Goal: Communication & Community: Answer question/provide support

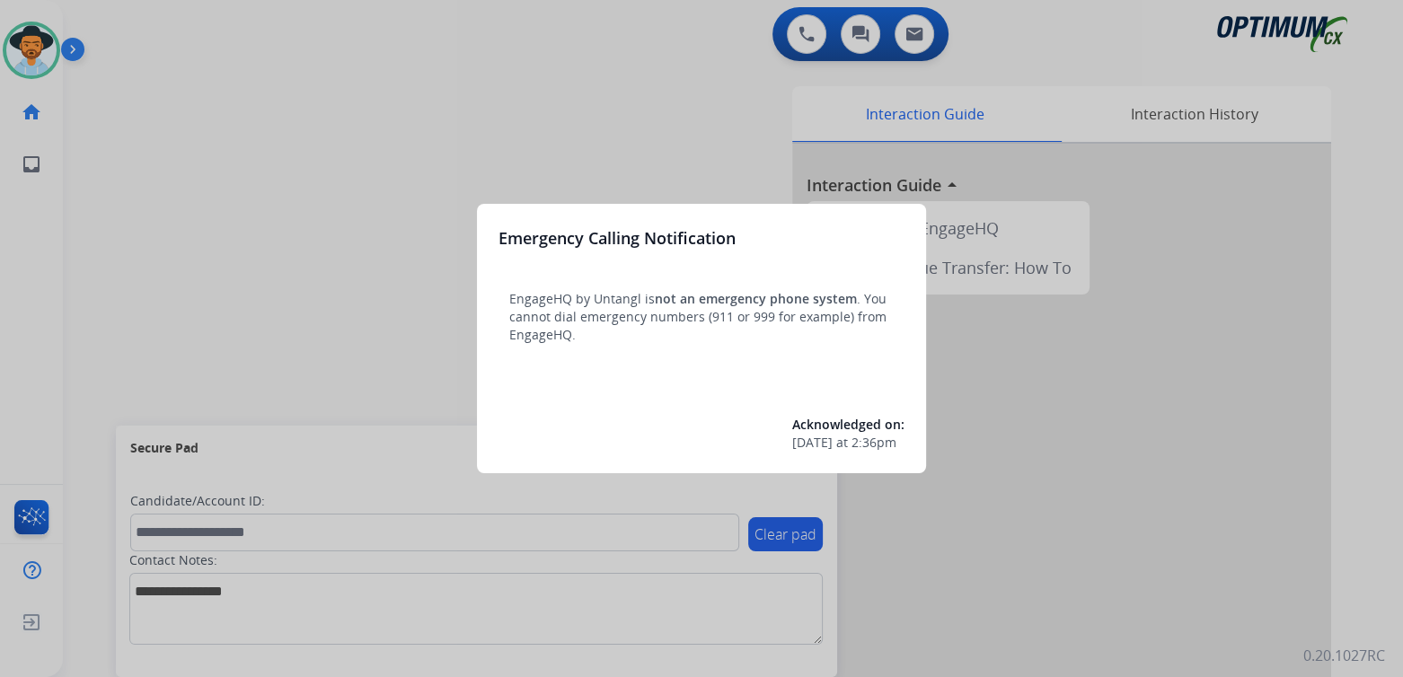
click at [333, 247] on div at bounding box center [701, 338] width 1403 height 677
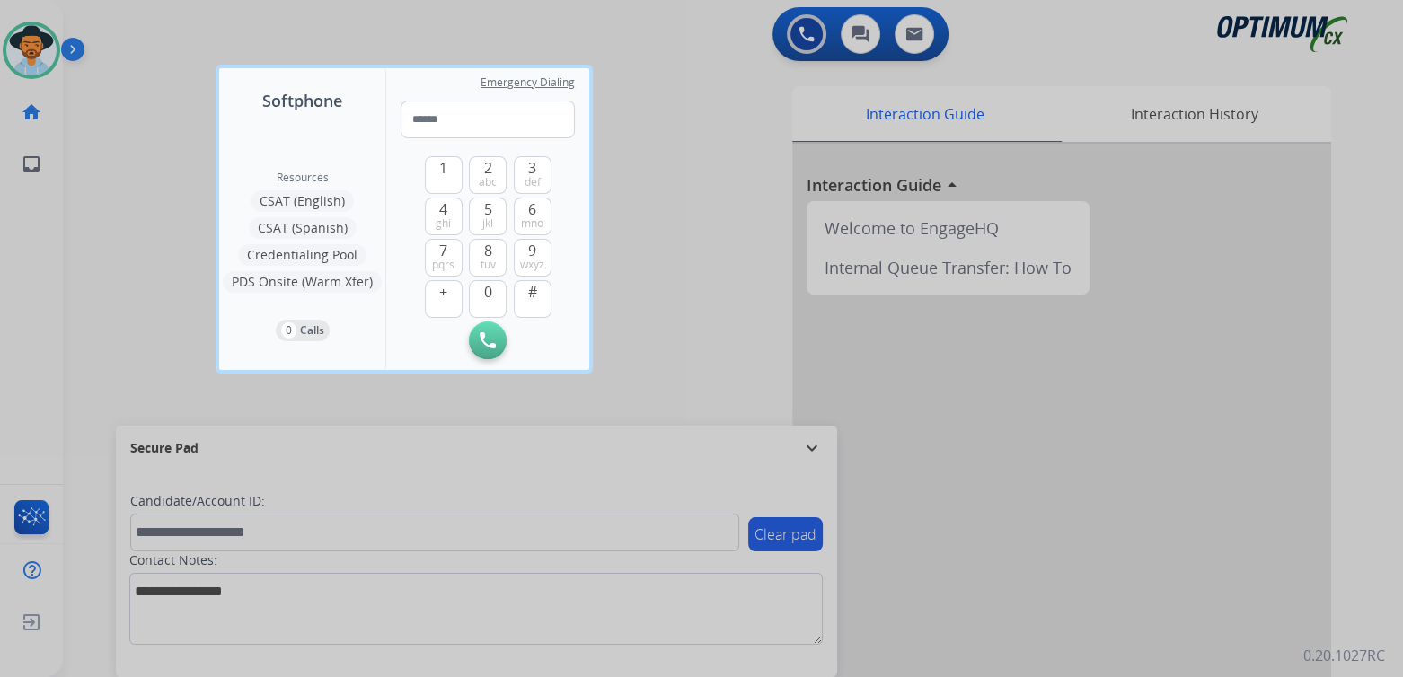
click at [676, 216] on div at bounding box center [701, 338] width 1403 height 677
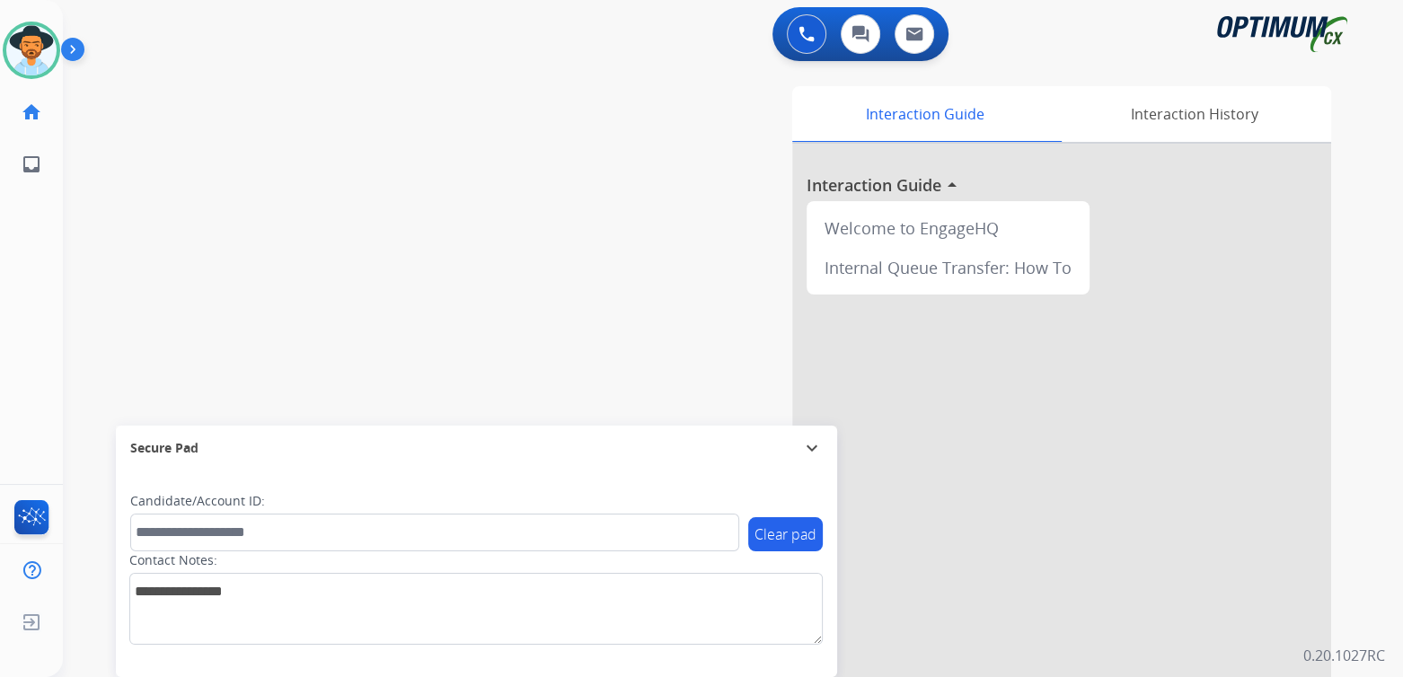
click at [496, 237] on div "swap_horiz Break voice bridge close_fullscreen Connect 3-Way Call merge_type Se…" at bounding box center [711, 439] width 1297 height 749
click at [815, 449] on mat-icon "expand_more" at bounding box center [812, 448] width 22 height 22
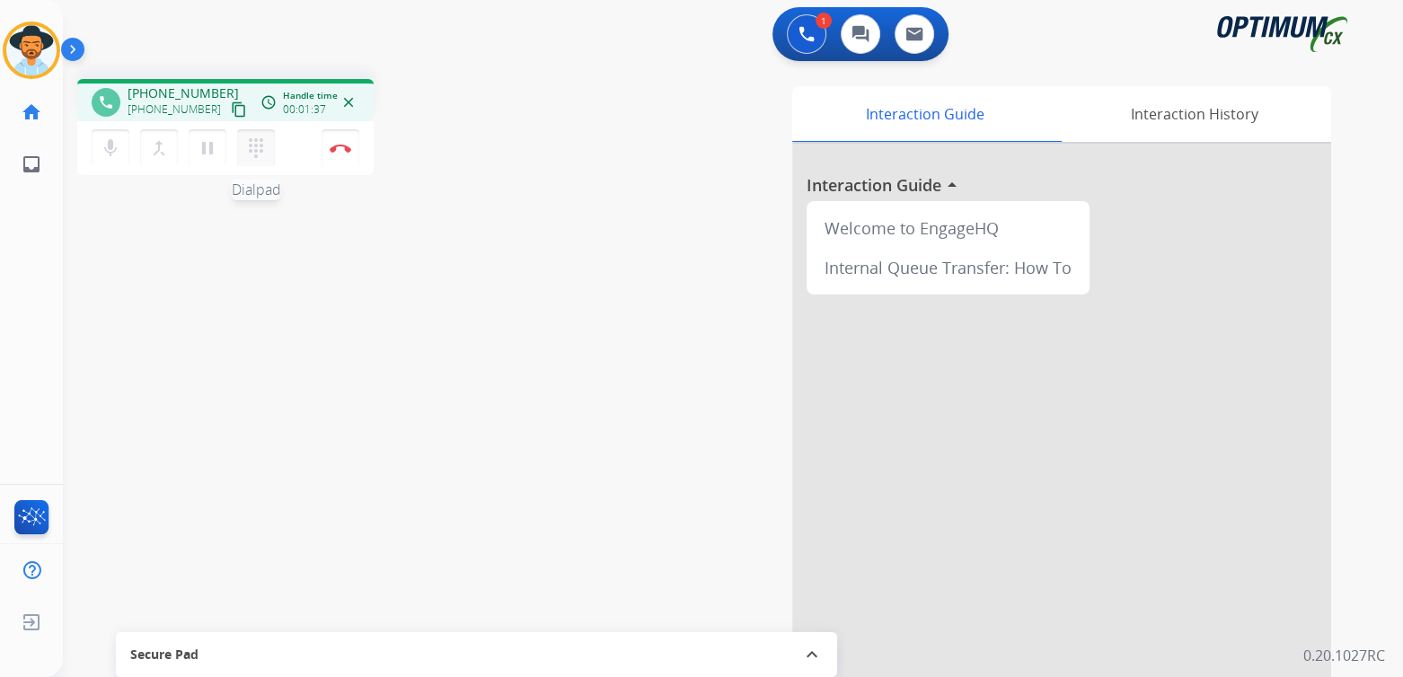
click at [253, 150] on mat-icon "dialpad" at bounding box center [256, 148] width 22 height 22
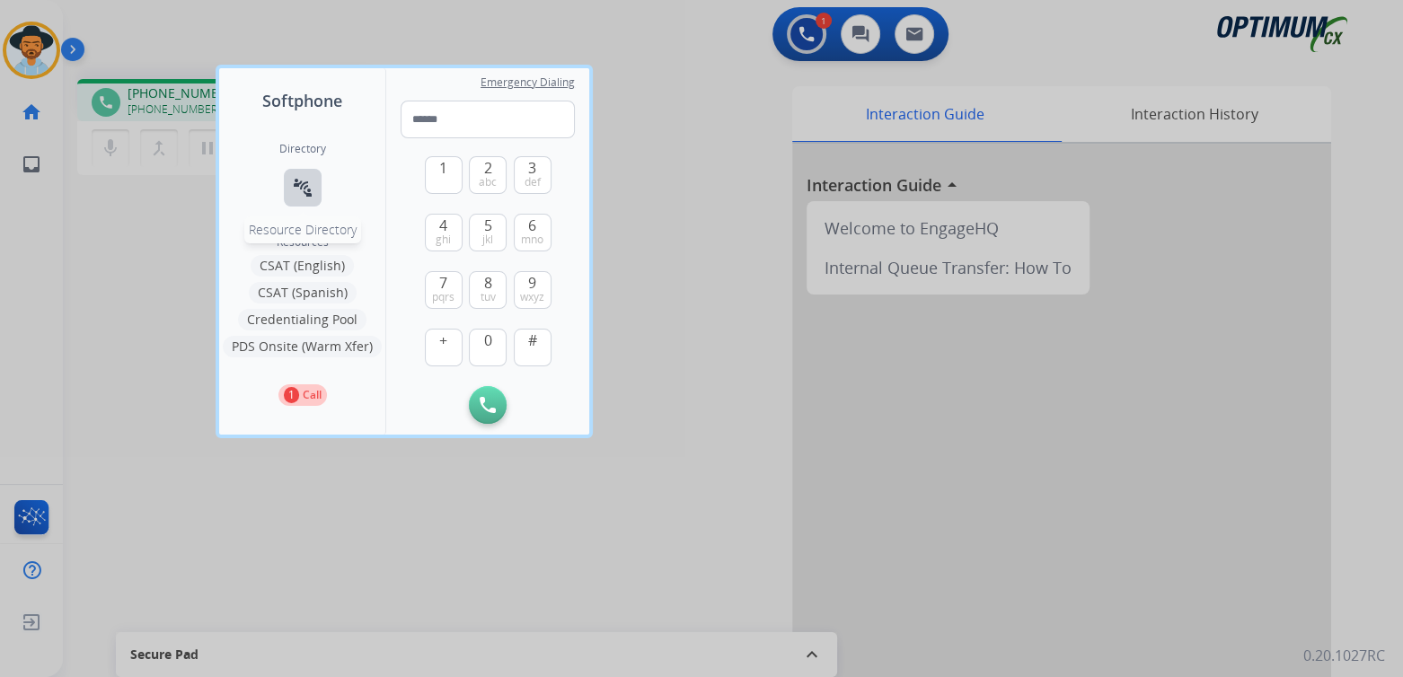
click at [295, 187] on mat-icon "connect_without_contact" at bounding box center [303, 188] width 22 height 22
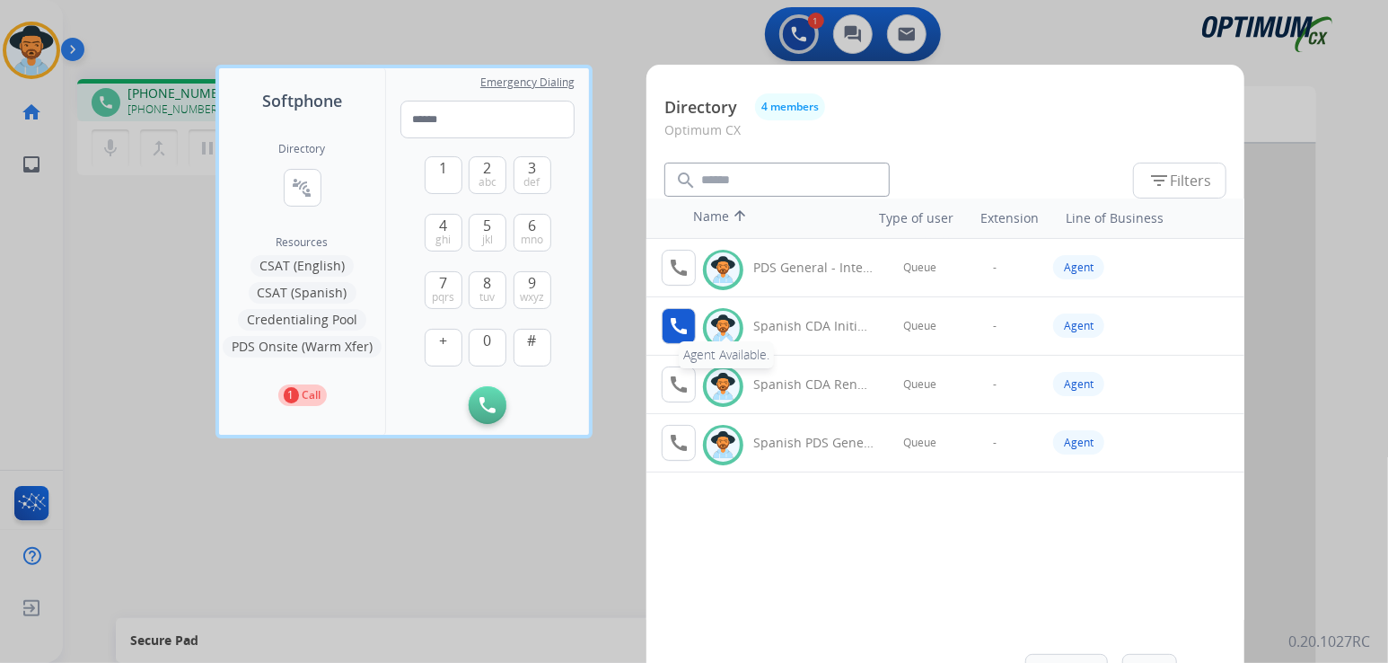
click at [673, 322] on mat-icon "call" at bounding box center [679, 326] width 22 height 22
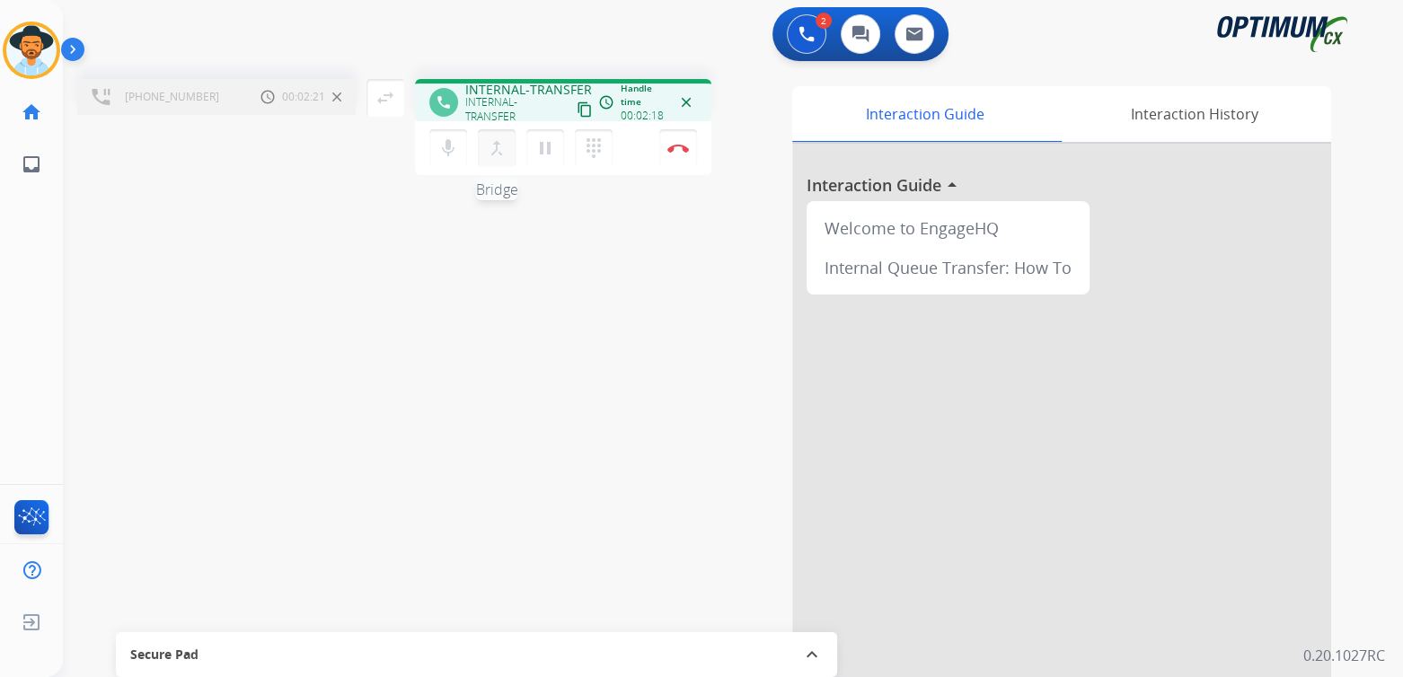
click at [496, 148] on mat-icon "merge_type" at bounding box center [497, 148] width 22 height 22
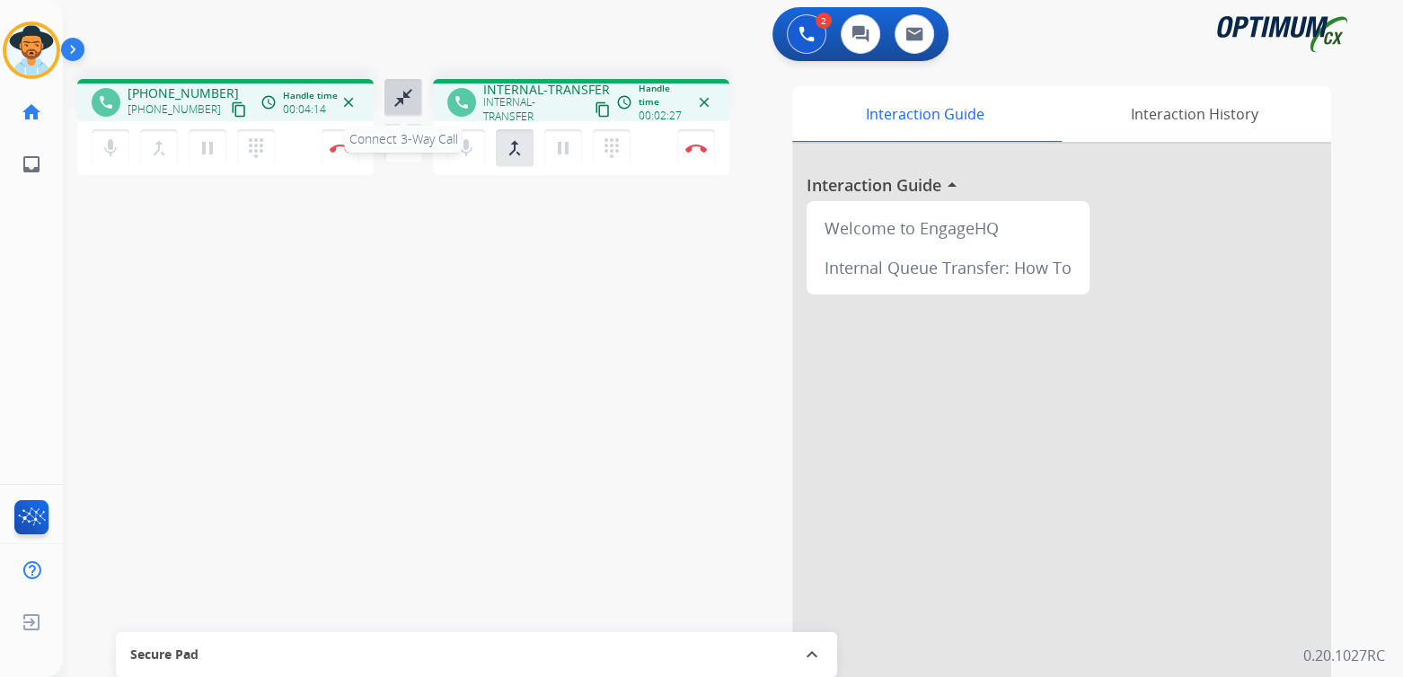
click at [401, 96] on mat-icon "close_fullscreen" at bounding box center [403, 98] width 22 height 22
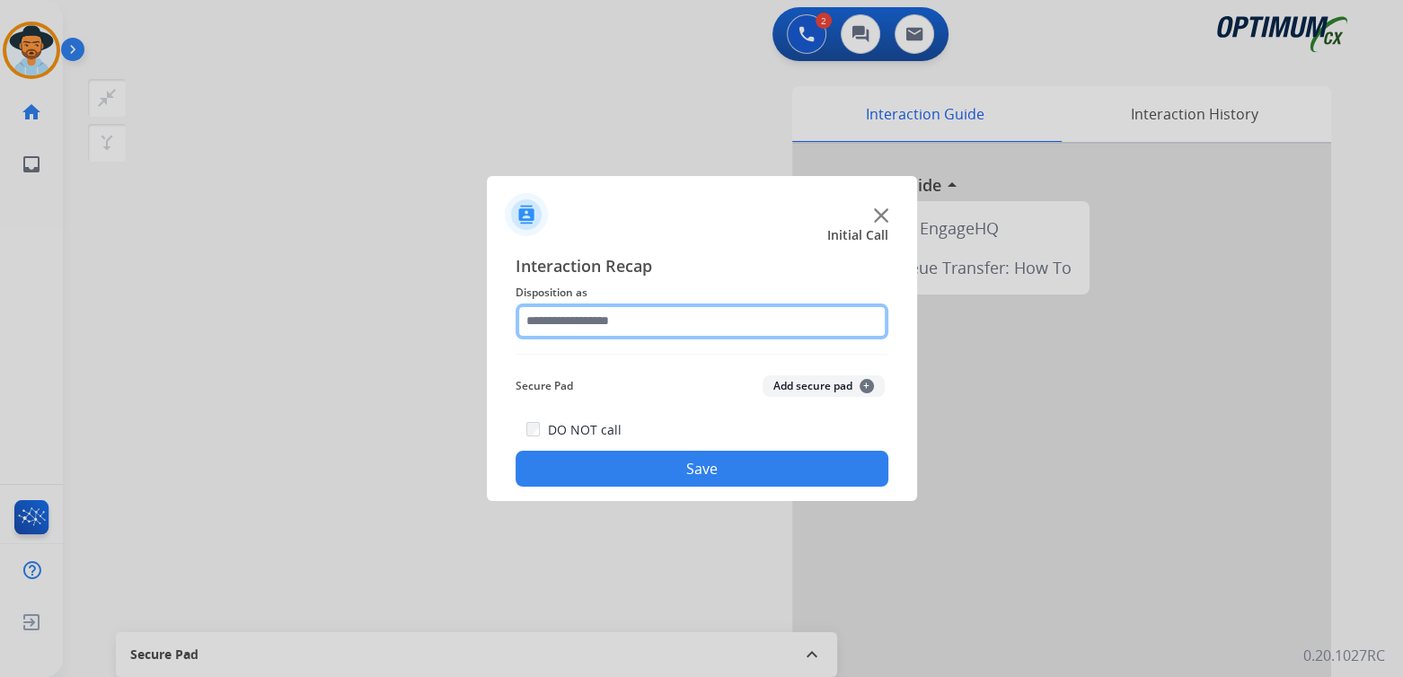
click at [651, 328] on input "text" at bounding box center [701, 322] width 373 height 36
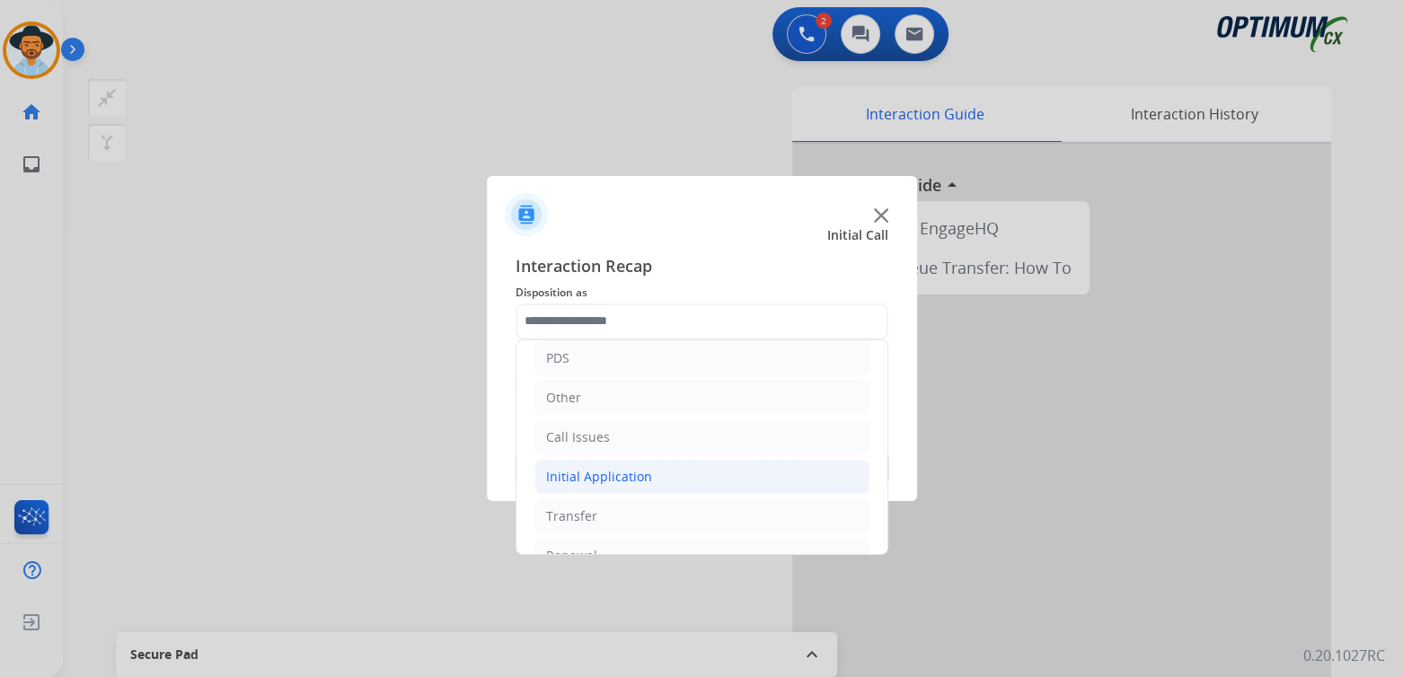
click at [629, 472] on div "Initial Application" at bounding box center [599, 477] width 106 height 18
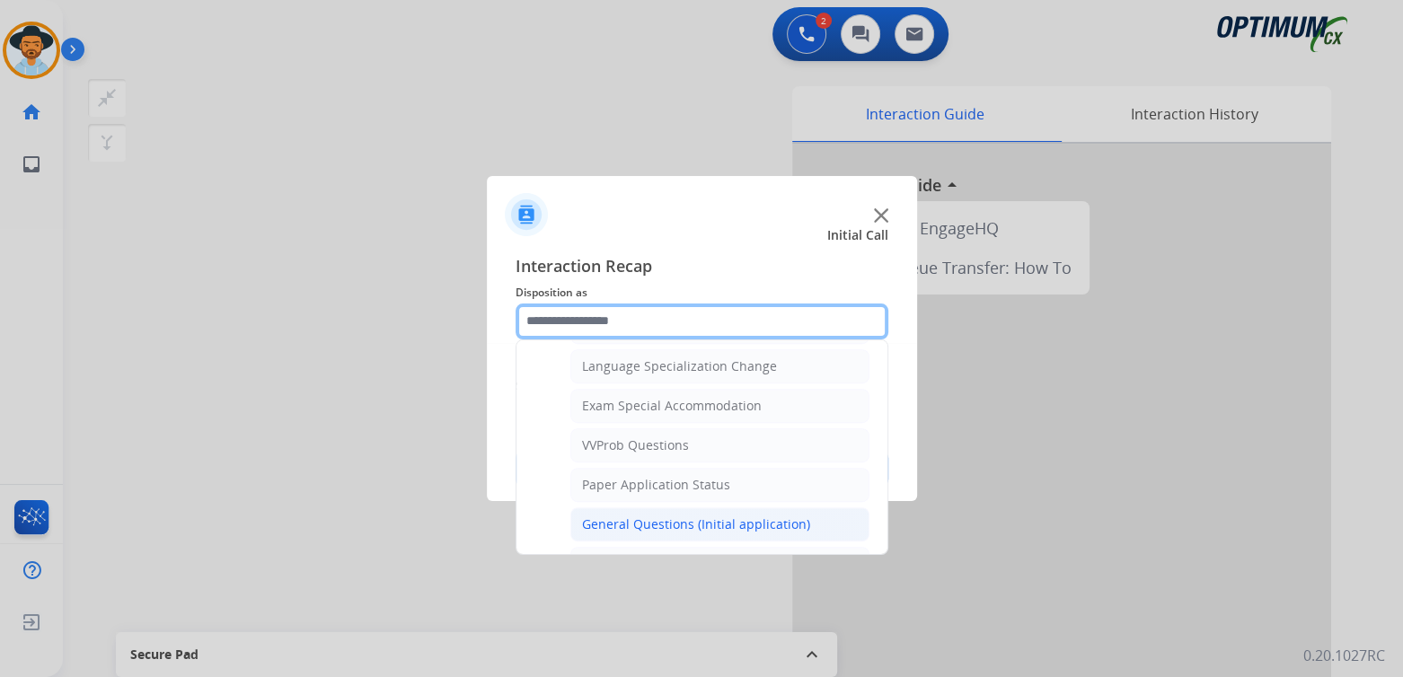
scroll to position [892, 0]
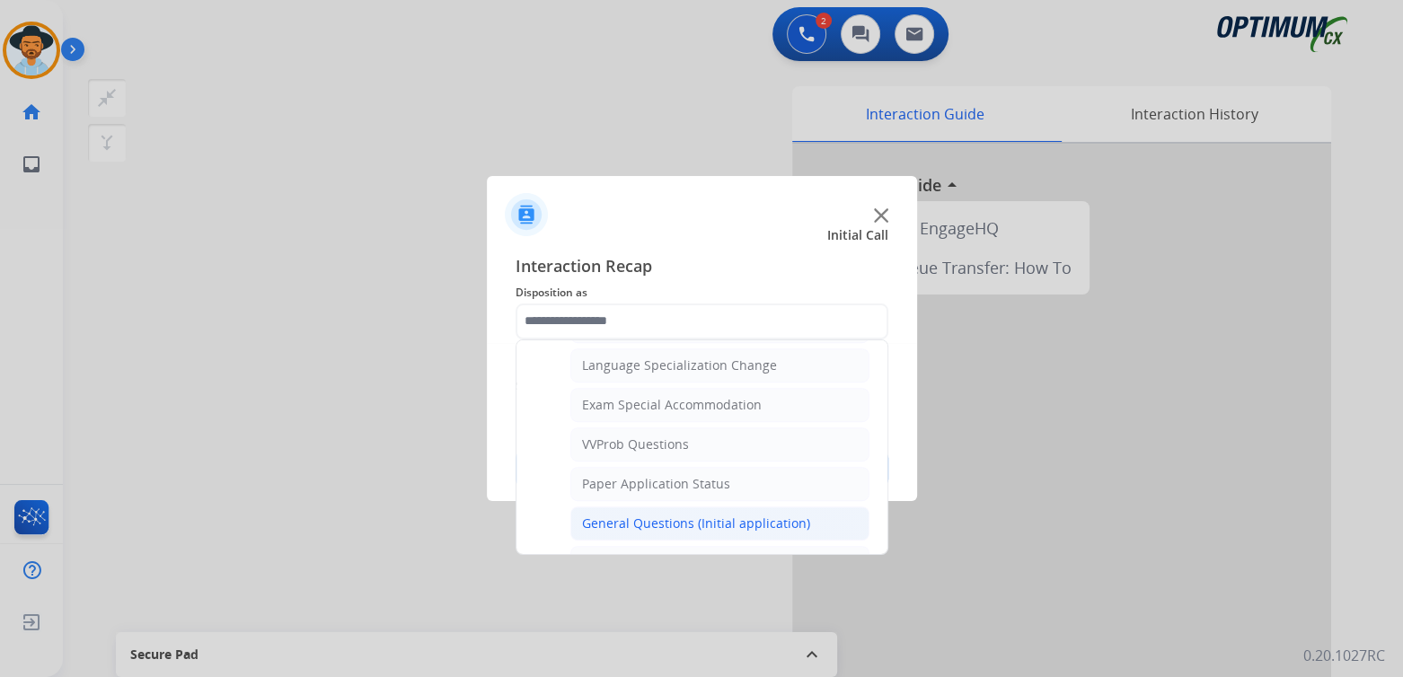
click at [690, 515] on div "General Questions (Initial application)" at bounding box center [696, 524] width 228 height 18
type input "**********"
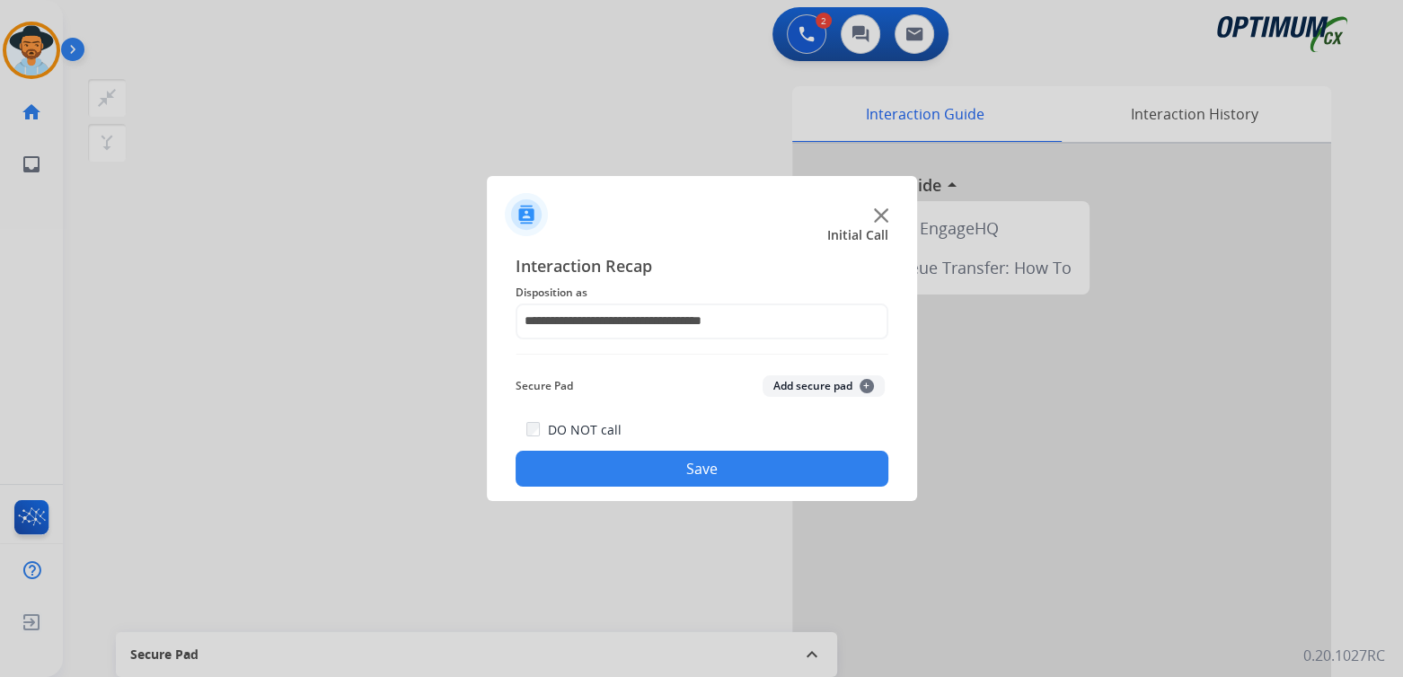
click at [781, 457] on button "Save" at bounding box center [701, 469] width 373 height 36
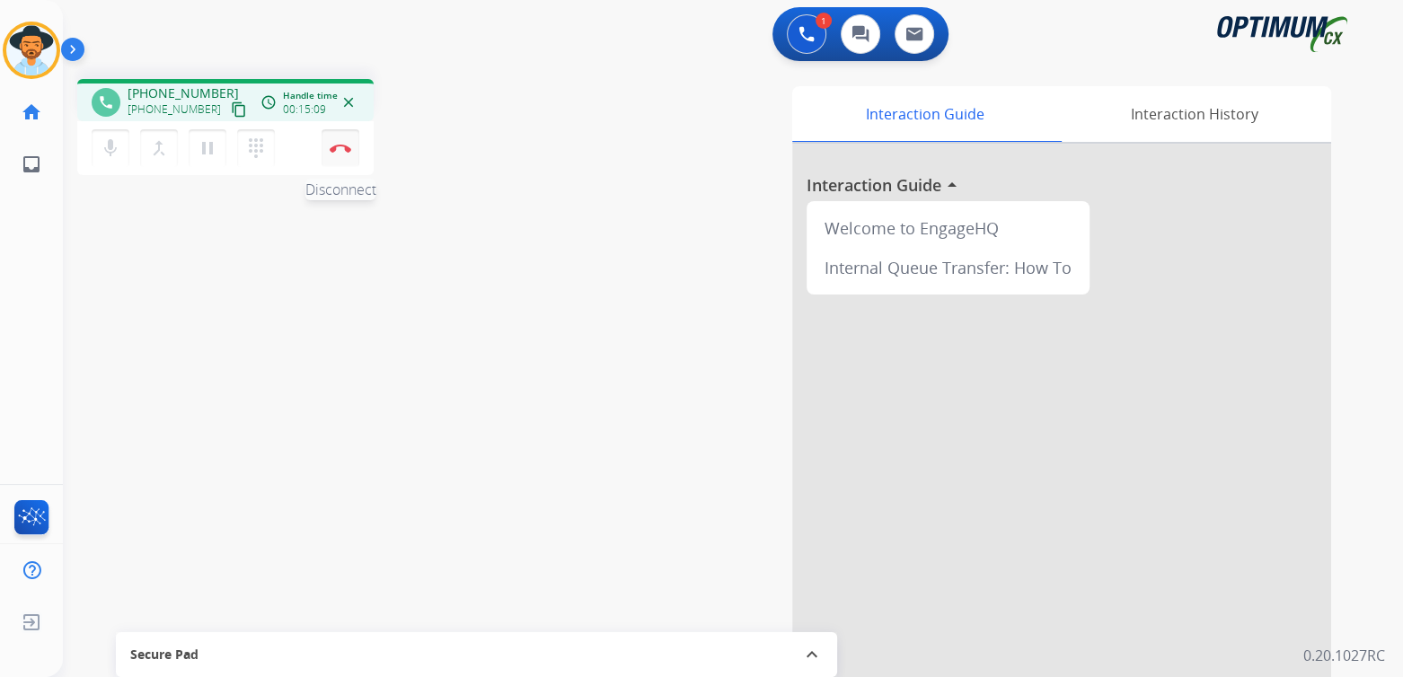
click at [347, 154] on button "Disconnect" at bounding box center [340, 148] width 38 height 38
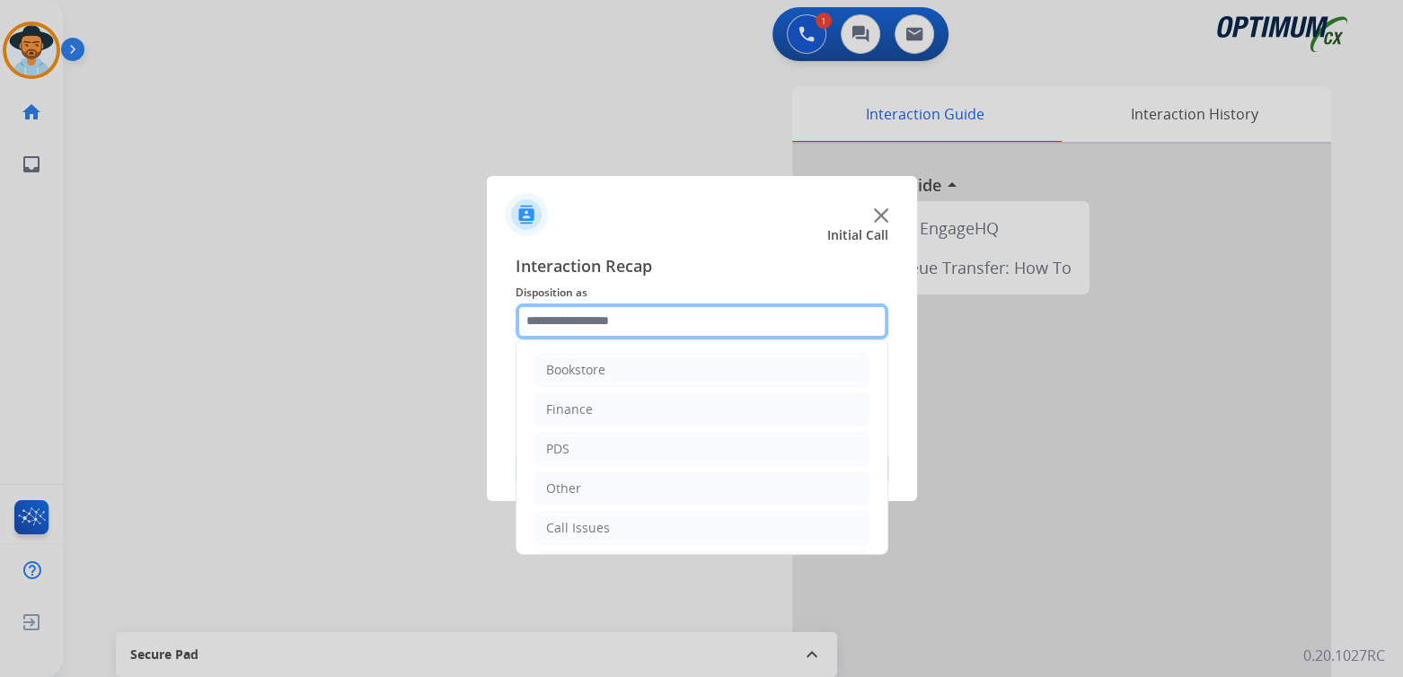
click at [652, 314] on input "text" at bounding box center [701, 322] width 373 height 36
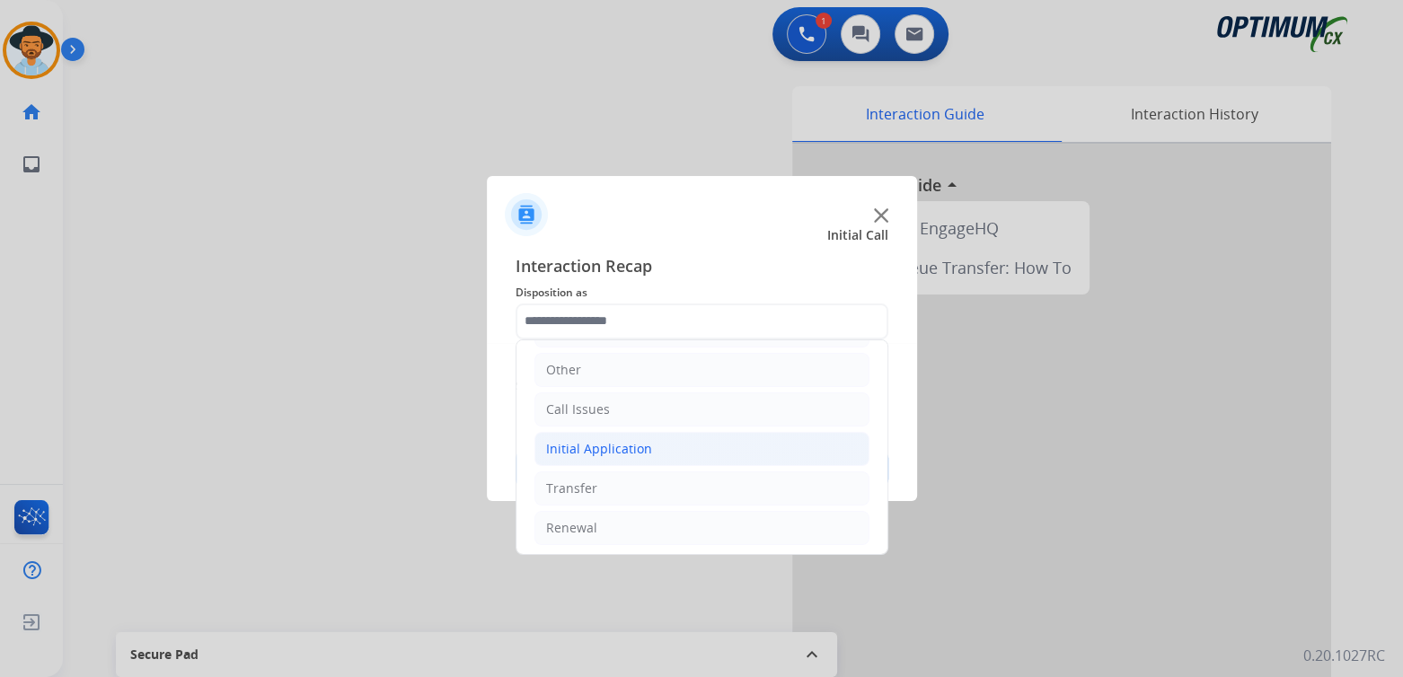
click at [649, 442] on li "Initial Application" at bounding box center [701, 449] width 335 height 34
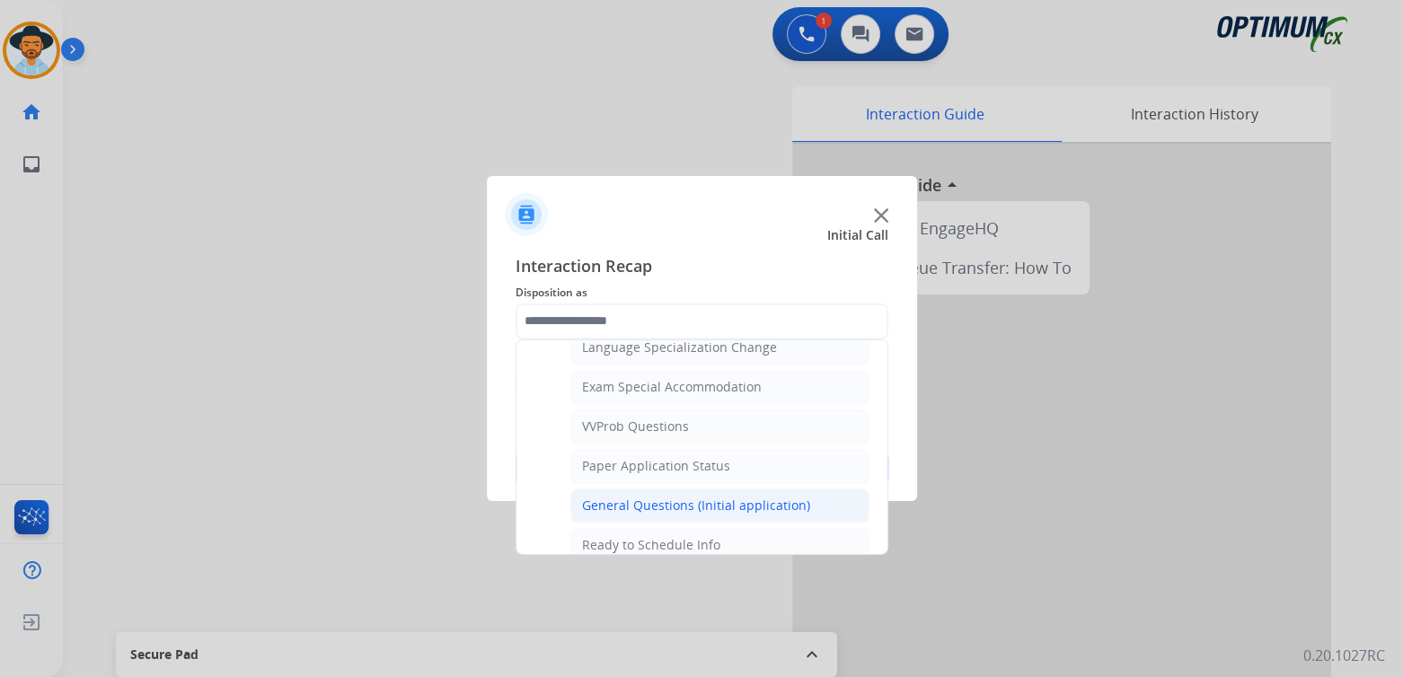
scroll to position [912, 0]
click at [640, 494] on div "General Questions (Initial application)" at bounding box center [696, 503] width 228 height 18
type input "**********"
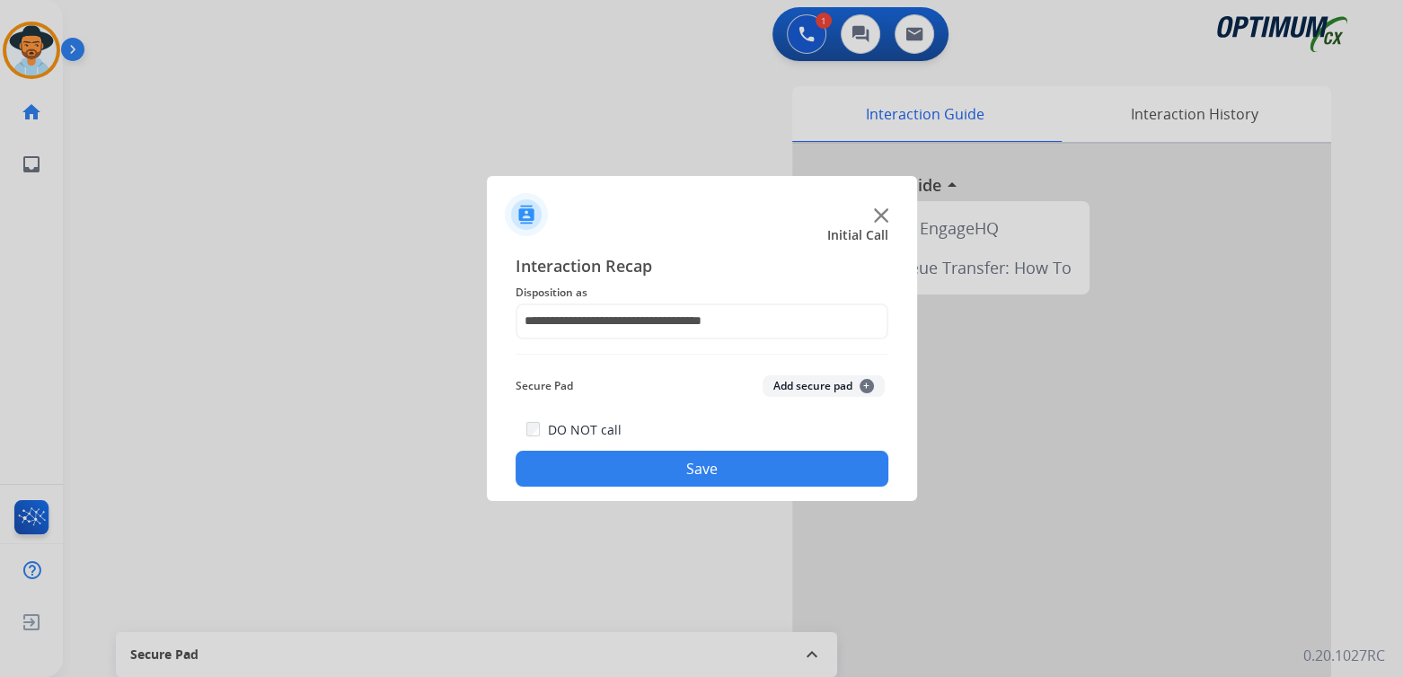
click at [788, 442] on div "DO NOT call Save" at bounding box center [701, 452] width 373 height 68
drag, startPoint x: 791, startPoint y: 503, endPoint x: 794, endPoint y: 487, distance: 16.4
click at [0, 500] on app-contact-recap-modal "**********" at bounding box center [0, 338] width 0 height 677
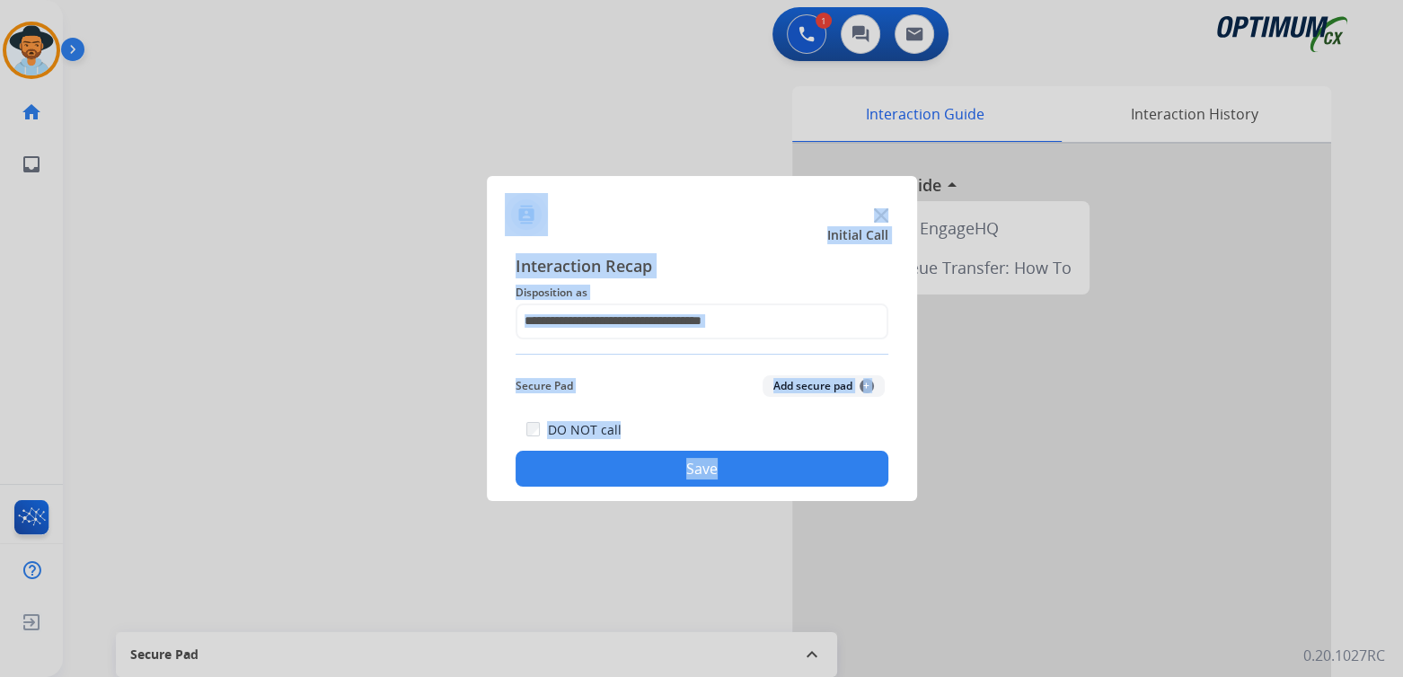
click at [795, 471] on button "Save" at bounding box center [701, 469] width 373 height 36
